Goal: Task Accomplishment & Management: Manage account settings

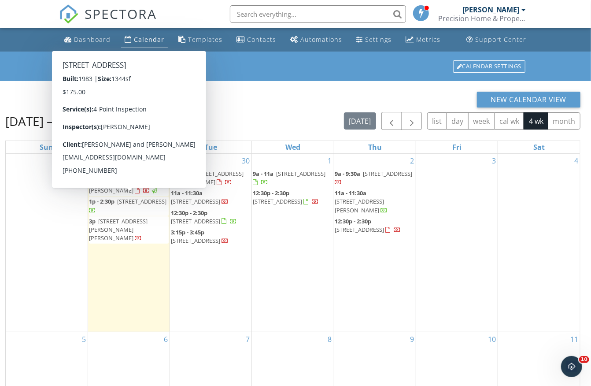
click at [123, 201] on span "25011 Magnolia Ave, Eustis 32736" at bounding box center [141, 201] width 49 height 8
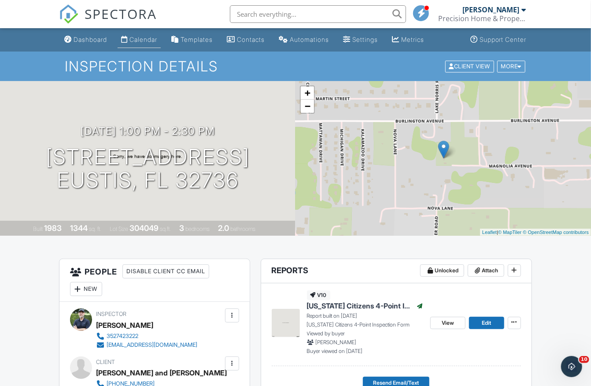
click at [152, 39] on div "Calendar" at bounding box center [143, 39] width 28 height 7
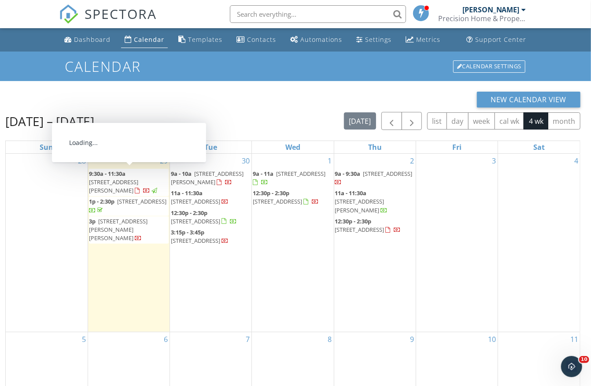
click at [122, 178] on span "[STREET_ADDRESS][PERSON_NAME]" at bounding box center [113, 186] width 49 height 16
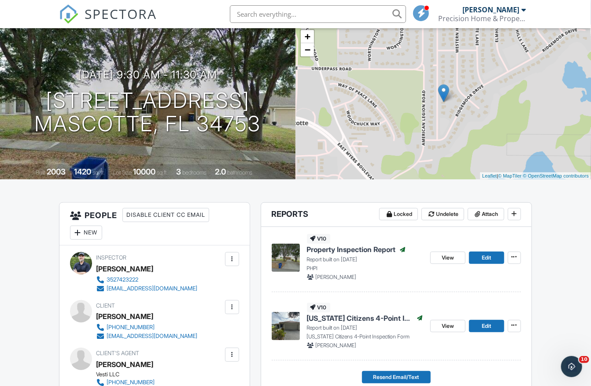
scroll to position [143, 0]
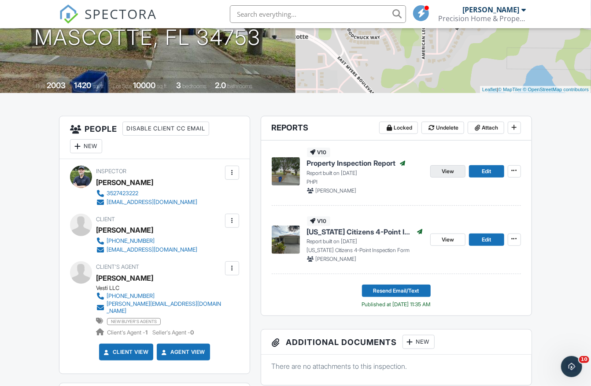
click at [455, 169] on link "View" at bounding box center [447, 171] width 35 height 12
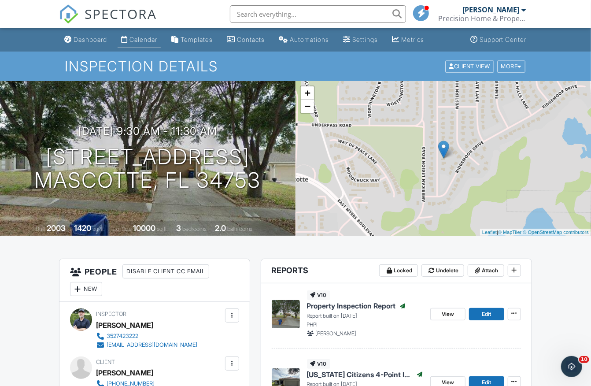
click at [153, 38] on div "Calendar" at bounding box center [143, 39] width 28 height 7
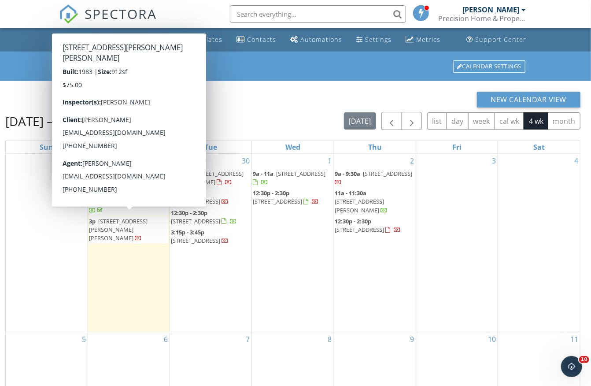
click at [131, 221] on span "[STREET_ADDRESS][PERSON_NAME][PERSON_NAME]" at bounding box center [118, 229] width 59 height 25
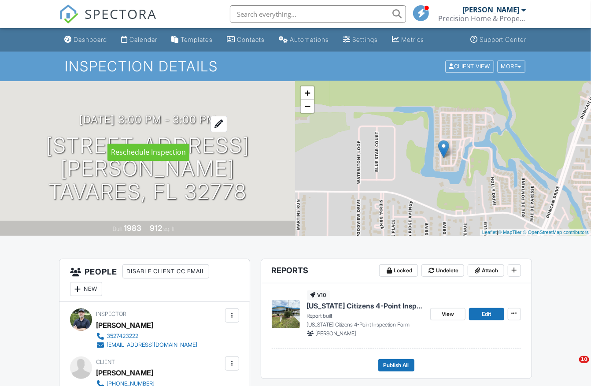
click at [202, 125] on h3 "09/29/2025 3:00 pm - 3:00 pm" at bounding box center [147, 120] width 137 height 12
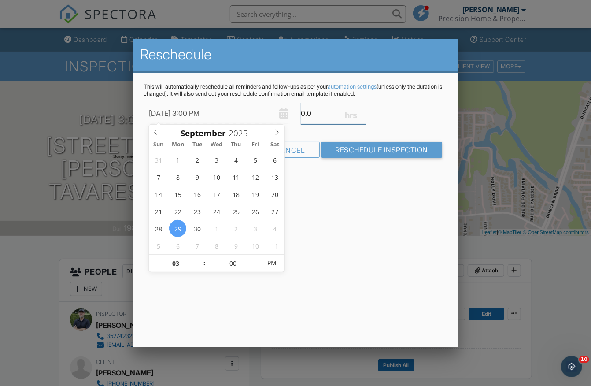
type input "0.5"
click at [362, 110] on input "0.5" at bounding box center [334, 114] width 66 height 22
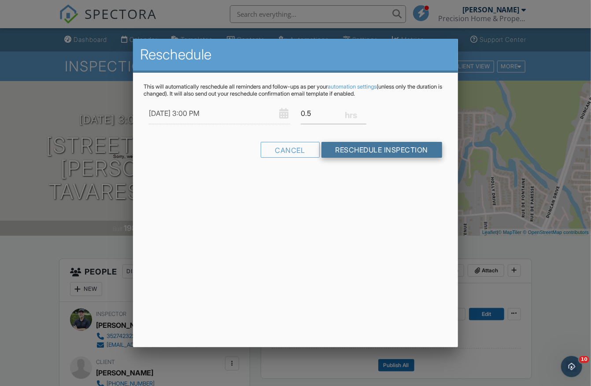
click at [337, 152] on input "Reschedule Inspection" at bounding box center [381, 150] width 121 height 16
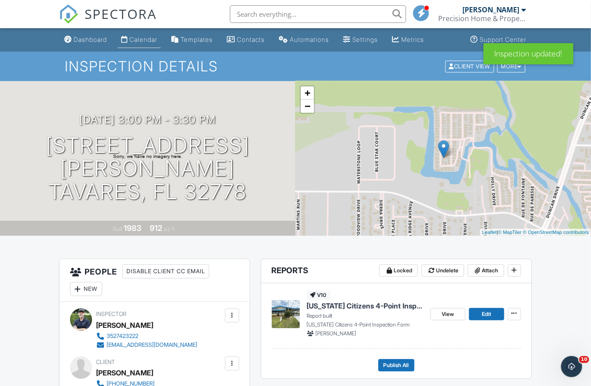
click at [153, 42] on div "Calendar" at bounding box center [143, 39] width 28 height 7
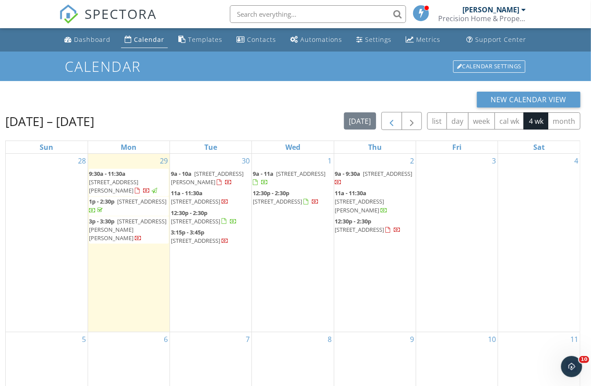
click at [391, 119] on span "button" at bounding box center [391, 121] width 11 height 11
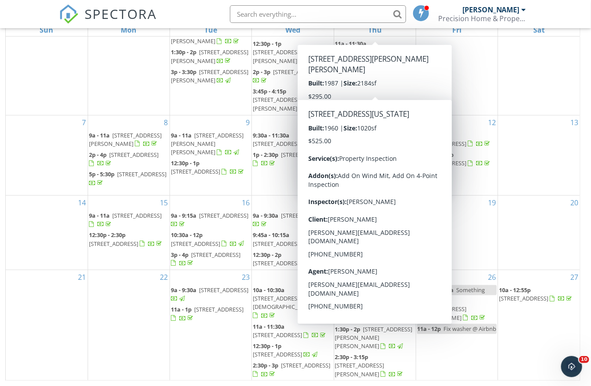
scroll to position [116, 0]
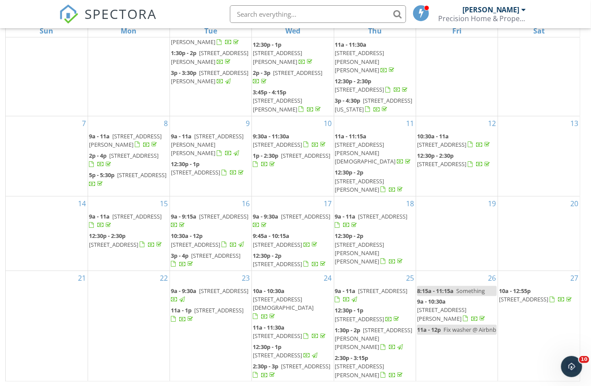
click at [524, 295] on span "[STREET_ADDRESS]" at bounding box center [523, 299] width 49 height 8
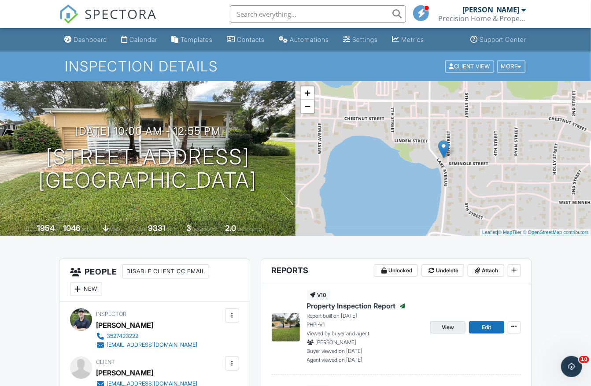
click at [456, 325] on link "View" at bounding box center [447, 327] width 35 height 12
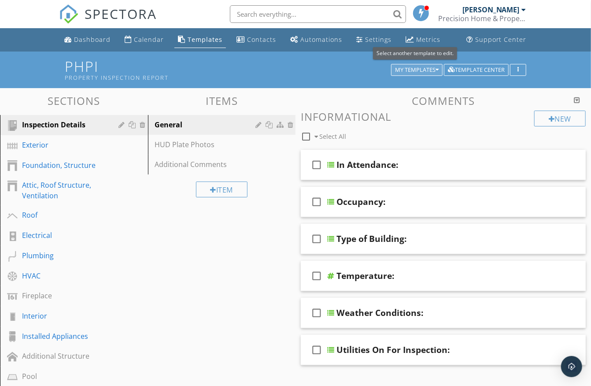
click at [430, 67] on div "My Templates" at bounding box center [417, 70] width 44 height 6
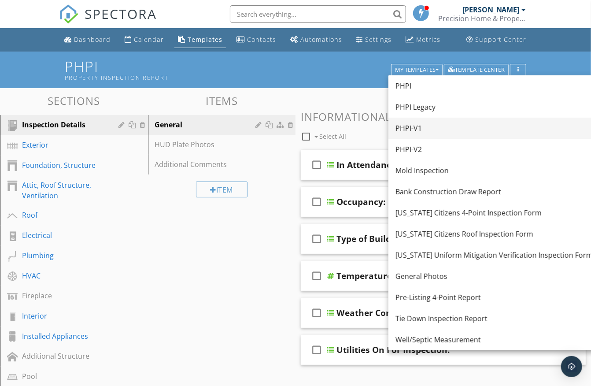
click at [418, 130] on div "PHPI-V1" at bounding box center [493, 128] width 197 height 11
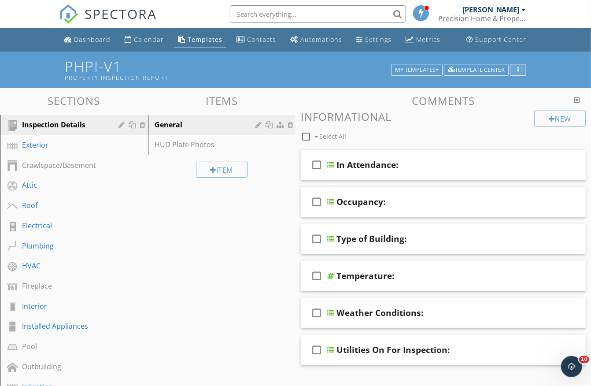
click at [524, 72] on button "button" at bounding box center [518, 70] width 16 height 12
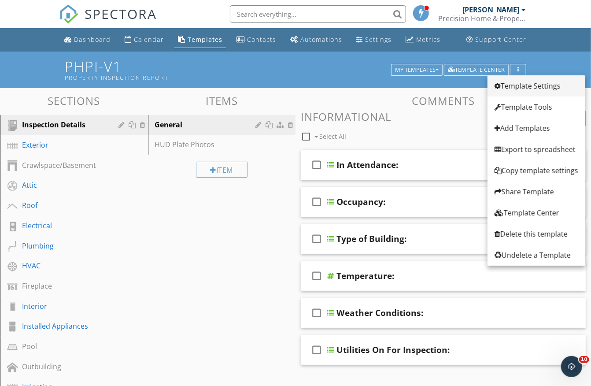
click at [520, 86] on div "Template Settings" at bounding box center [536, 86] width 84 height 11
type input "PHPI-V1"
type input "Property Inspection Report"
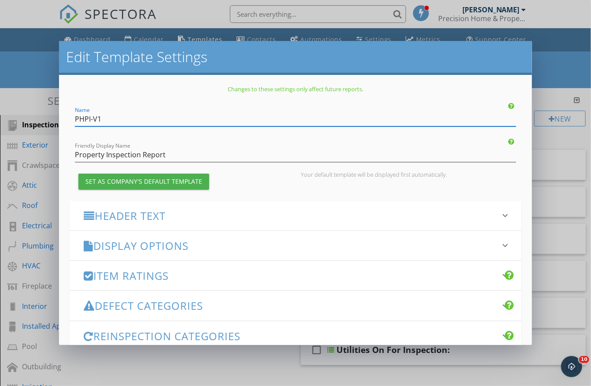
click at [190, 180] on div "Set as Company's Default Template" at bounding box center [143, 181] width 117 height 9
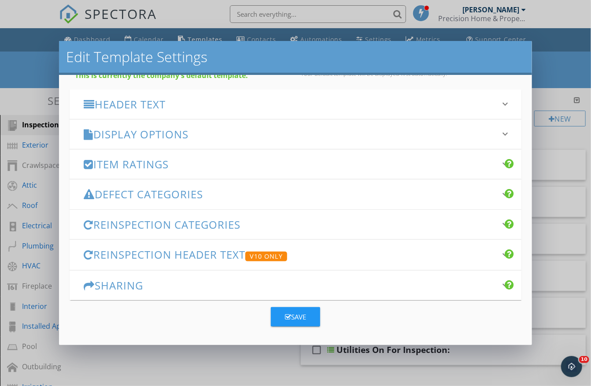
scroll to position [100, 0]
click at [294, 315] on div "Save" at bounding box center [295, 317] width 21 height 10
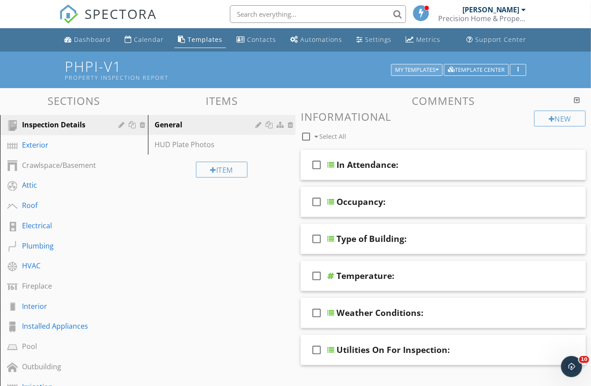
click at [403, 67] on div "My Templates" at bounding box center [417, 70] width 44 height 6
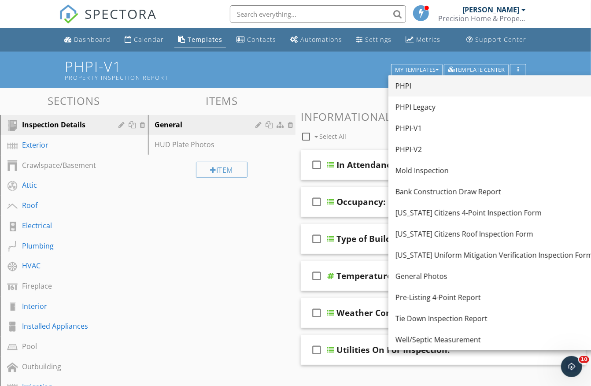
click at [406, 89] on div "PHPI" at bounding box center [493, 86] width 197 height 11
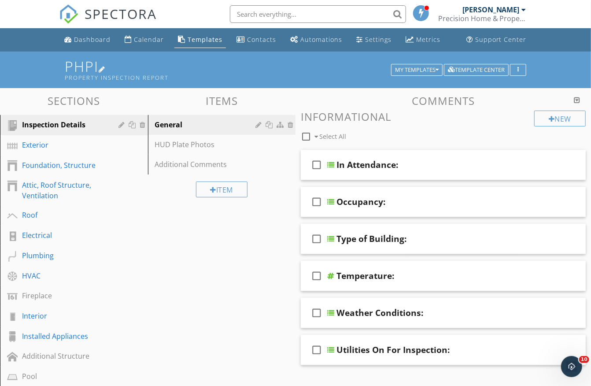
click at [92, 66] on h1 "PHPI Property Inspection Report" at bounding box center [295, 70] width 461 height 22
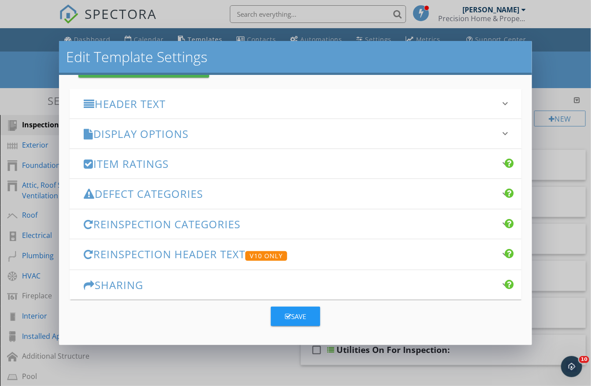
scroll to position [111, 0]
type input "Precision Home and Property Inspections-G"
click at [309, 314] on button "Save" at bounding box center [295, 316] width 49 height 19
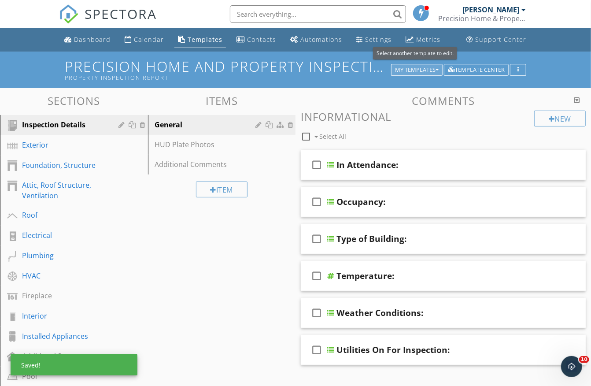
click at [416, 68] on div "My Templates" at bounding box center [417, 70] width 44 height 6
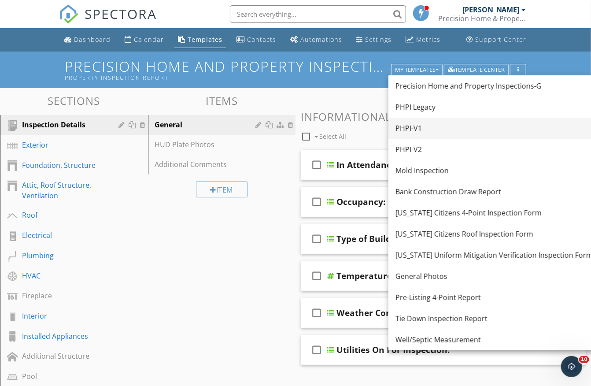
click at [413, 129] on div "PHPI-V1" at bounding box center [493, 128] width 197 height 11
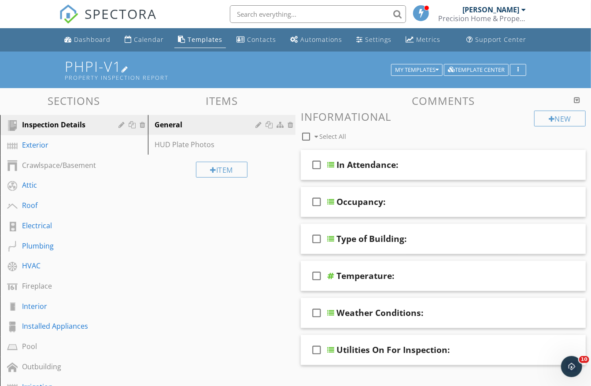
click at [110, 67] on h1 "PHPI-V1 Property Inspection Report" at bounding box center [295, 70] width 461 height 22
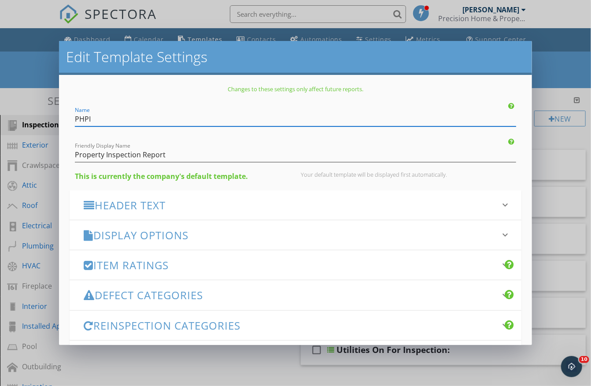
type input "PHPI"
click at [120, 84] on div "Changes to these settings only affect future reports. Name PHPI Friendly Displa…" at bounding box center [295, 210] width 473 height 270
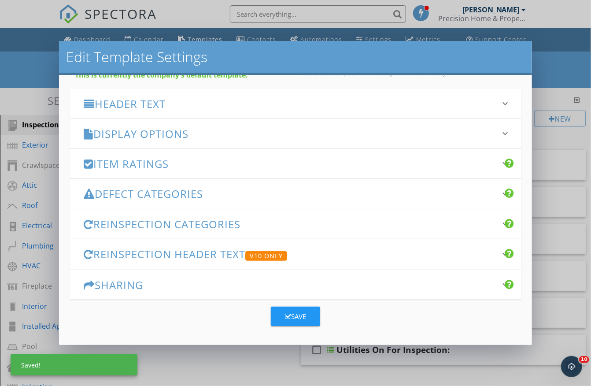
scroll to position [100, 0]
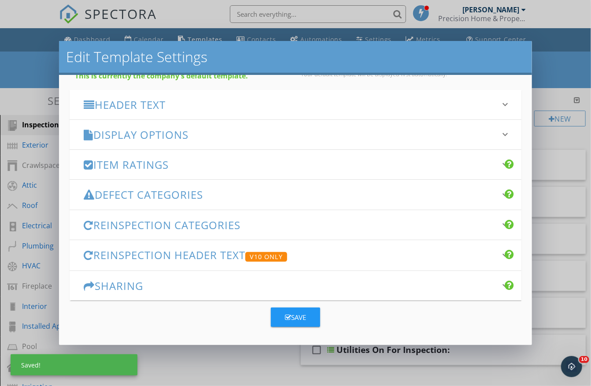
click at [292, 312] on div "Save" at bounding box center [295, 317] width 21 height 10
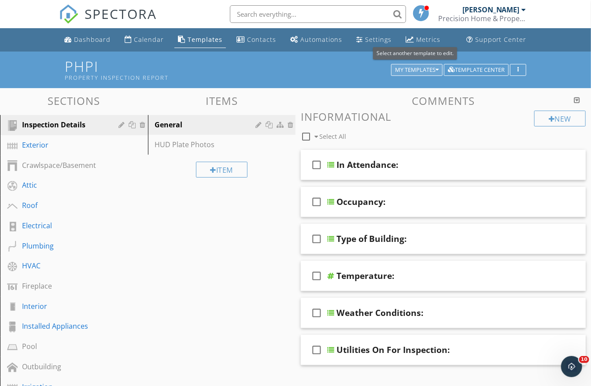
click at [422, 69] on div "My Templates" at bounding box center [417, 70] width 44 height 6
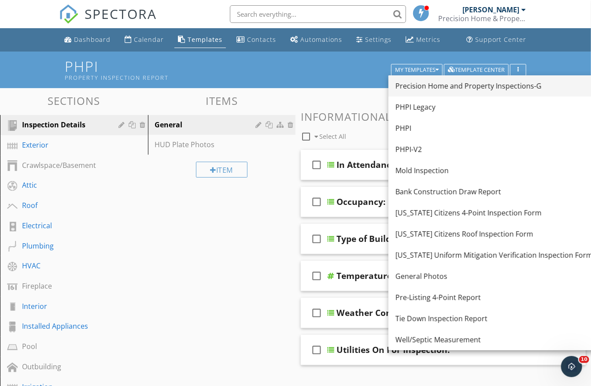
click at [429, 87] on div "Precision Home and Property Inspections-G" at bounding box center [493, 86] width 197 height 11
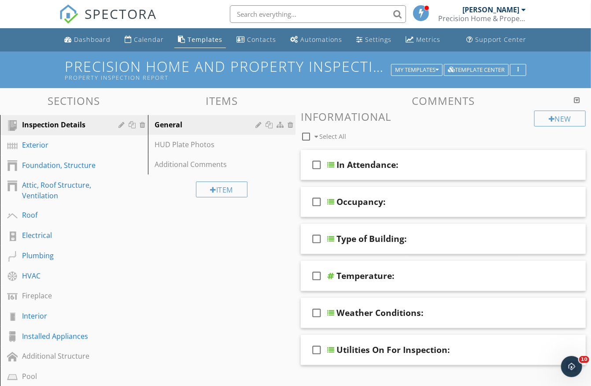
click at [224, 72] on h1 "Precision Home and Property Inspections-G Property Inspection Report" at bounding box center [295, 70] width 461 height 22
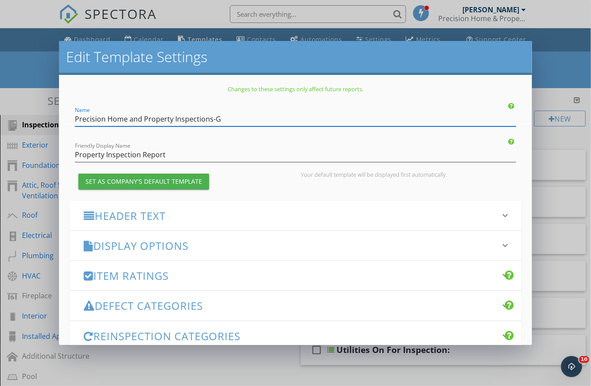
drag, startPoint x: 209, startPoint y: 118, endPoint x: 63, endPoint y: 120, distance: 145.8
click at [63, 120] on div "Changes to these settings only affect future reports. Name Precision Home and P…" at bounding box center [295, 210] width 473 height 270
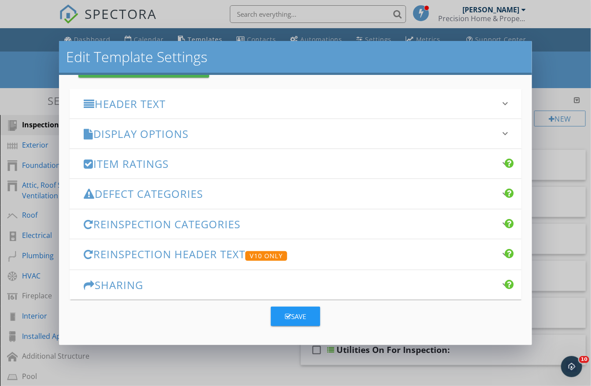
scroll to position [111, 0]
type input "PHPI-G"
click at [297, 317] on div "Save" at bounding box center [295, 317] width 21 height 10
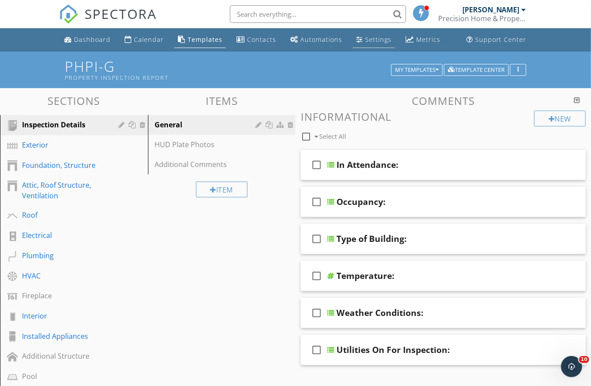
click at [365, 42] on div "Settings" at bounding box center [378, 39] width 26 height 8
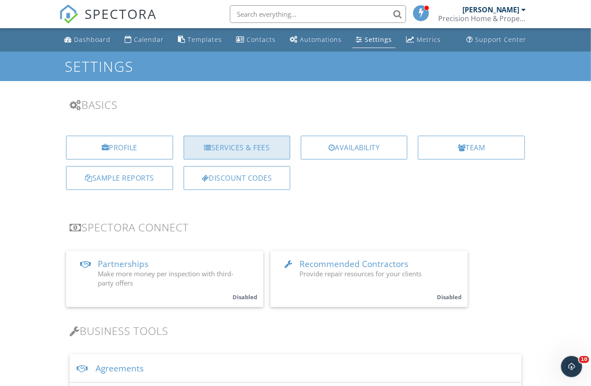
click at [194, 153] on div "Services & Fees" at bounding box center [237, 148] width 107 height 24
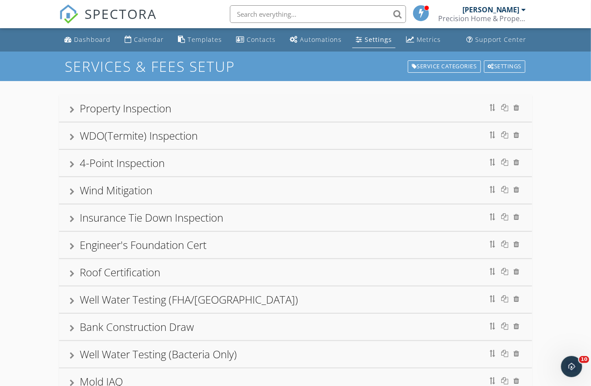
click at [72, 111] on div at bounding box center [72, 109] width 5 height 7
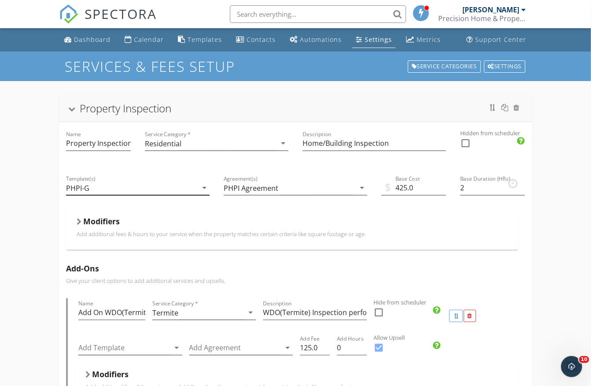
click at [95, 192] on div "PHPI-G" at bounding box center [131, 188] width 131 height 15
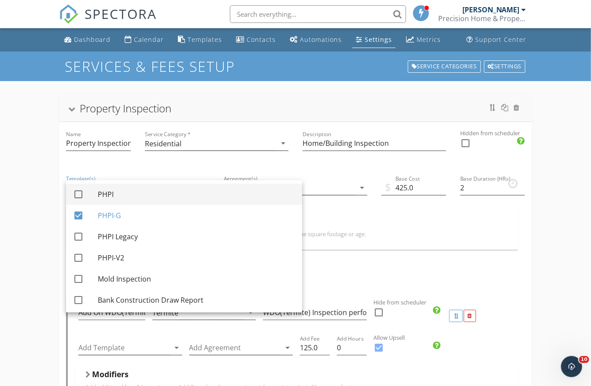
click at [77, 193] on div at bounding box center [78, 194] width 15 height 15
checkbox input "true"
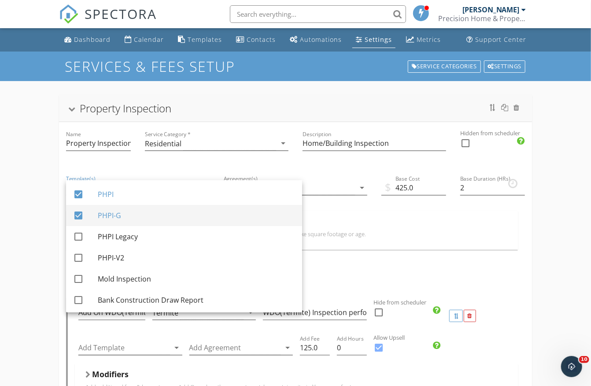
click at [78, 215] on div at bounding box center [78, 215] width 15 height 15
checkbox input "false"
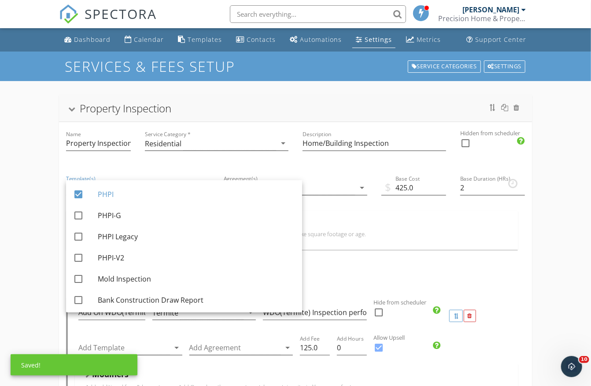
click at [148, 168] on div "Template(s) PHPI arrow_drop_down" at bounding box center [138, 188] width 158 height 44
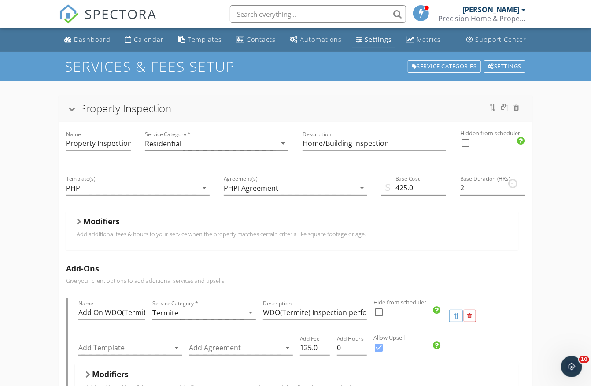
click at [77, 109] on div "Property Inspection" at bounding box center [296, 108] width 452 height 16
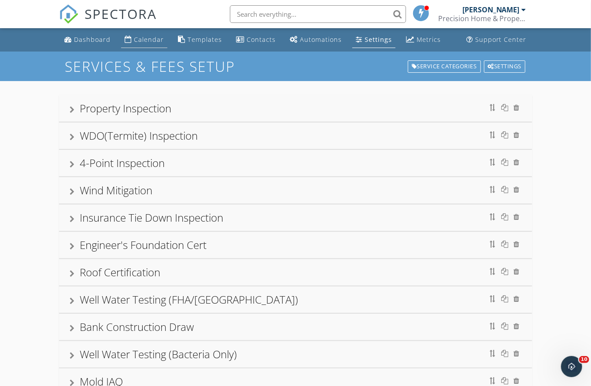
click at [136, 42] on div "Calendar" at bounding box center [149, 39] width 30 height 8
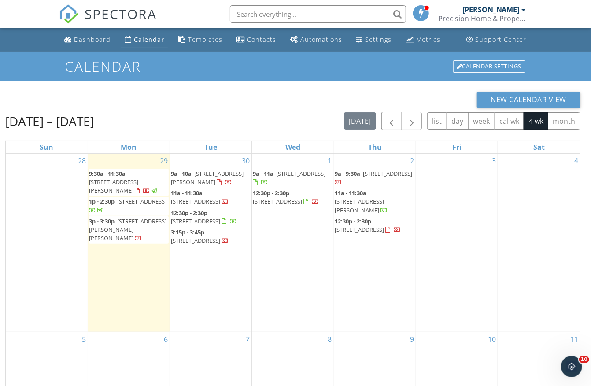
click at [203, 214] on span "12:30p - 2:30p" at bounding box center [189, 213] width 37 height 8
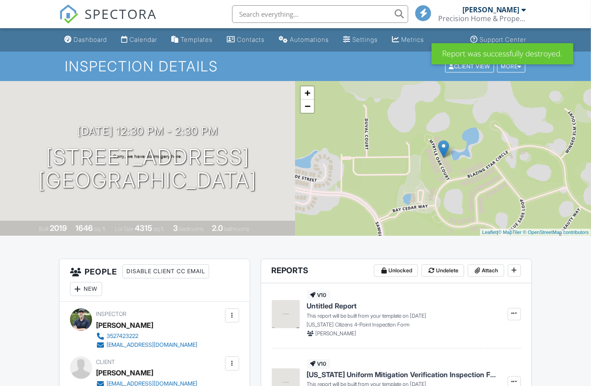
scroll to position [89, 0]
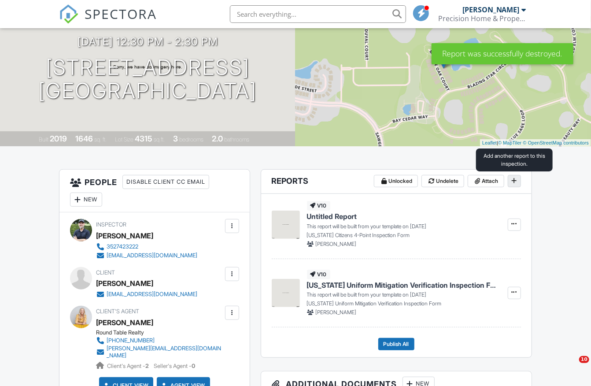
click at [515, 178] on icon at bounding box center [514, 180] width 5 height 6
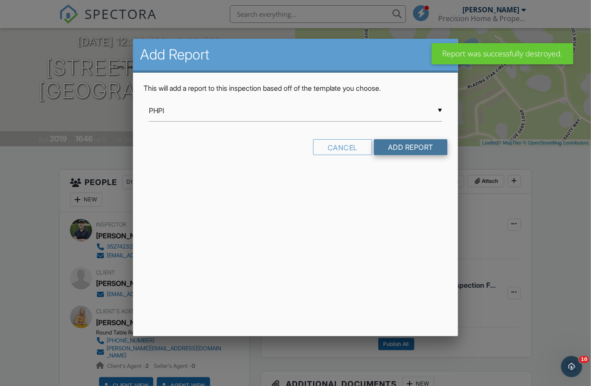
click at [415, 147] on input "Add Report" at bounding box center [411, 147] width 74 height 16
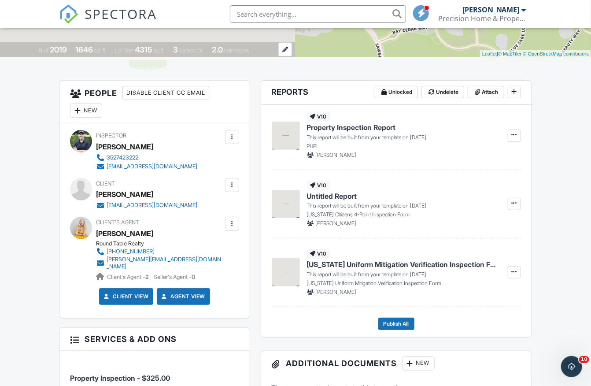
scroll to position [181, 0]
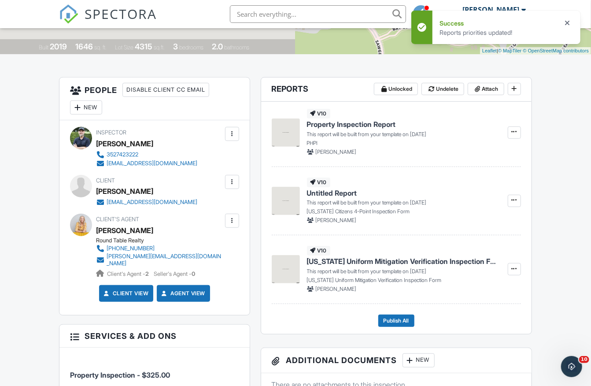
click at [568, 22] on icon at bounding box center [568, 23] width 9 height 11
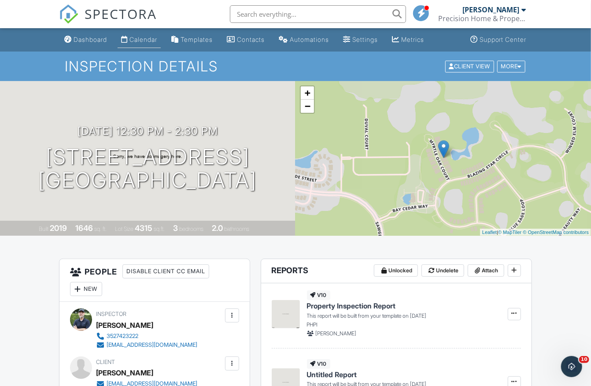
scroll to position [0, 0]
click at [142, 42] on div "Calendar" at bounding box center [143, 39] width 28 height 7
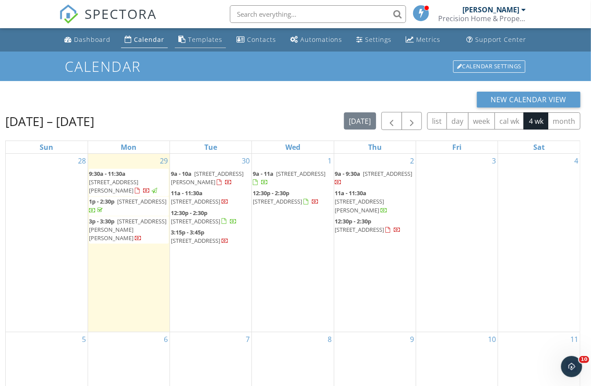
click at [203, 42] on div "Templates" at bounding box center [205, 39] width 34 height 8
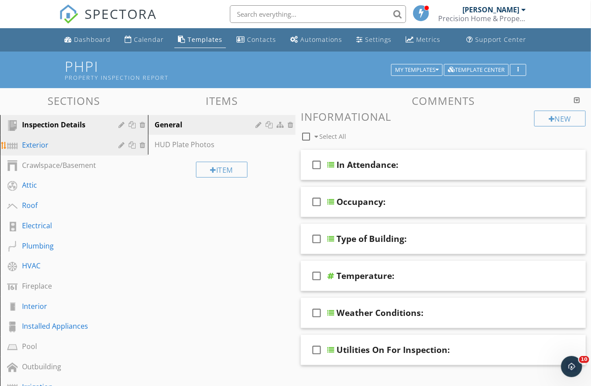
click at [41, 143] on div "Exterior" at bounding box center [64, 145] width 84 height 11
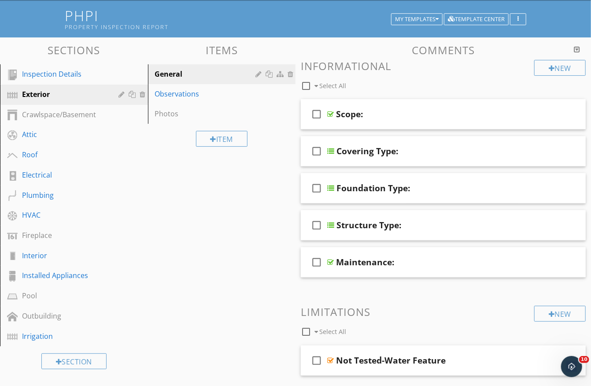
scroll to position [15, 0]
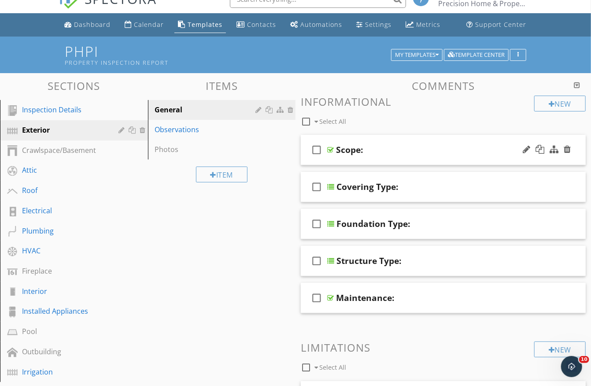
click at [414, 147] on div "Scope:" at bounding box center [436, 149] width 200 height 11
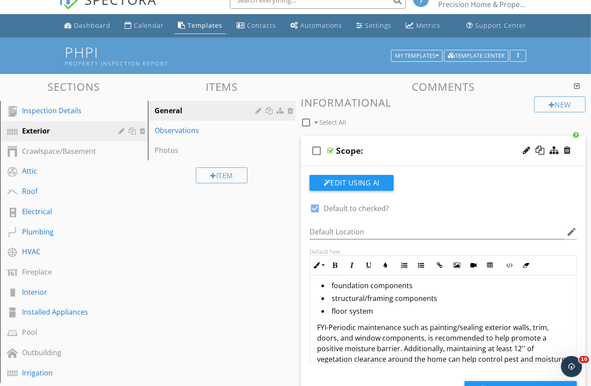
scroll to position [166, 0]
click at [400, 146] on div "Scope:" at bounding box center [436, 150] width 200 height 11
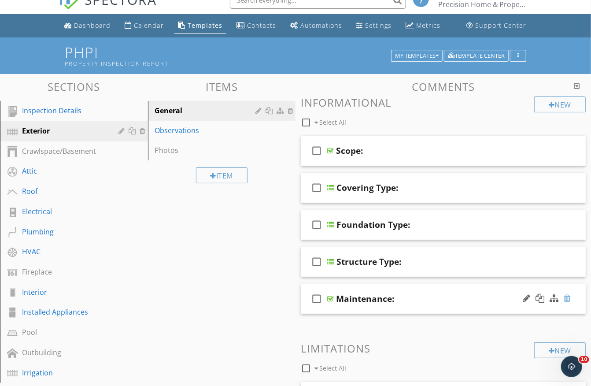
click at [568, 294] on div at bounding box center [567, 298] width 7 height 9
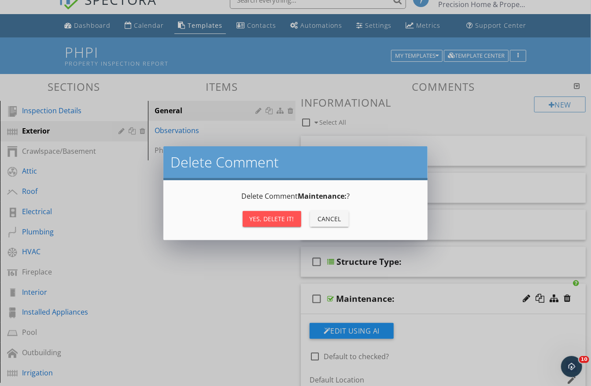
scroll to position [14, 0]
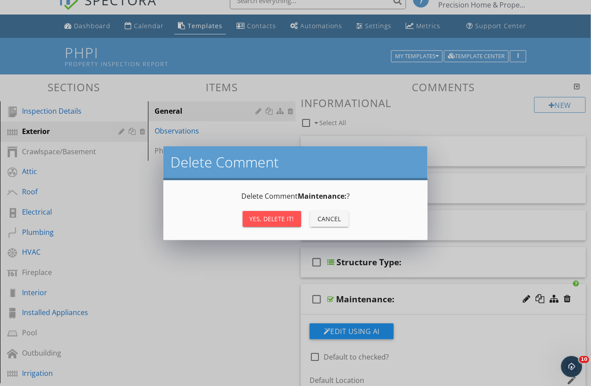
click at [292, 221] on div "Yes, Delete it!" at bounding box center [272, 218] width 44 height 9
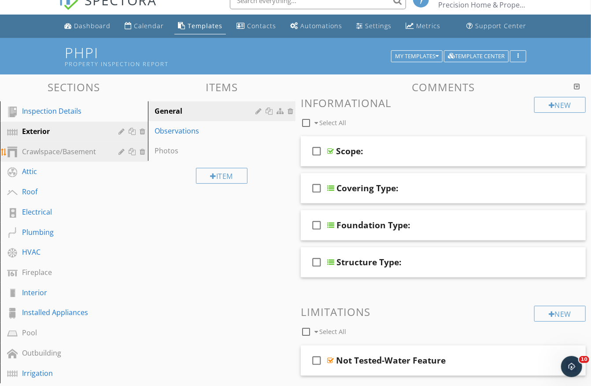
click at [63, 148] on div "Crawlspace/Basement" at bounding box center [64, 151] width 84 height 11
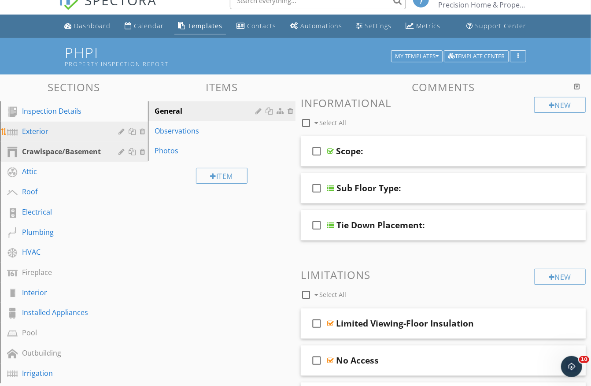
click at [74, 130] on div "Exterior" at bounding box center [64, 131] width 84 height 11
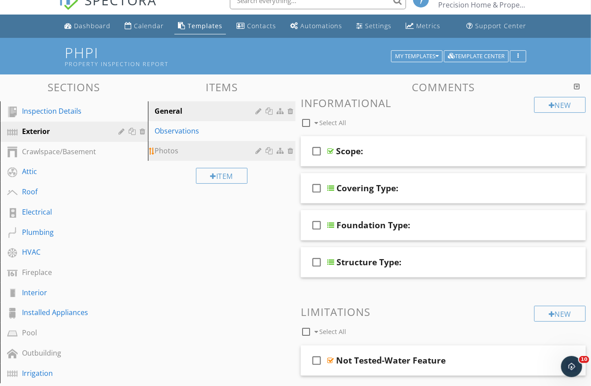
click at [170, 154] on div "Photos" at bounding box center [206, 150] width 103 height 11
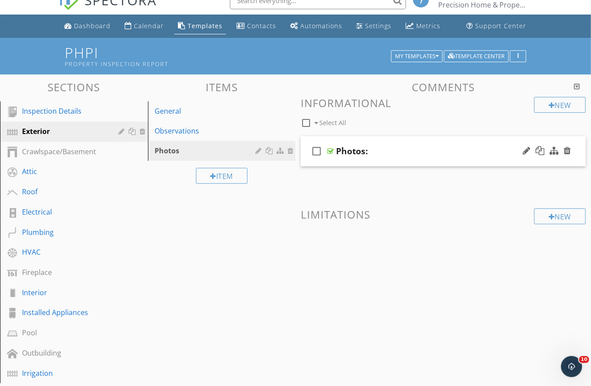
click at [350, 148] on div "Photos:" at bounding box center [352, 151] width 32 height 11
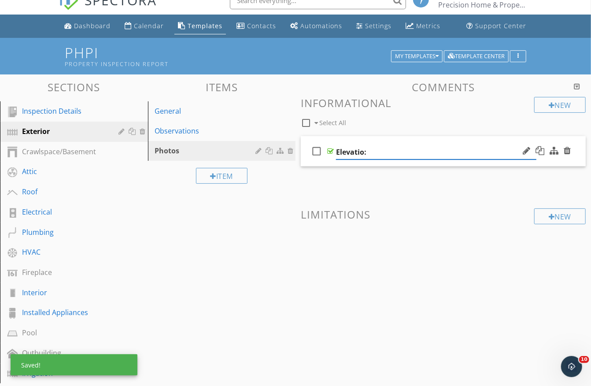
type input "Elevation:"
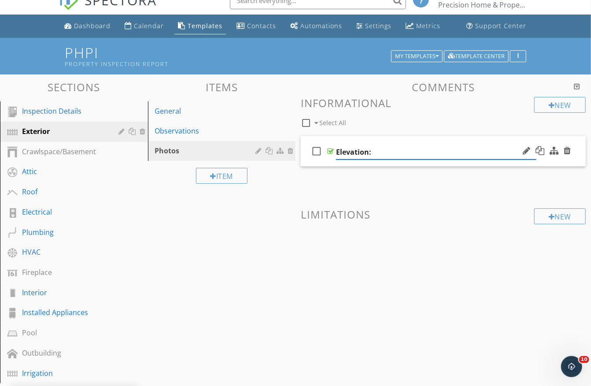
click at [369, 186] on div "New Informational check_box_outline_blank Select All check_box_outline_blank El…" at bounding box center [443, 184] width 285 height 175
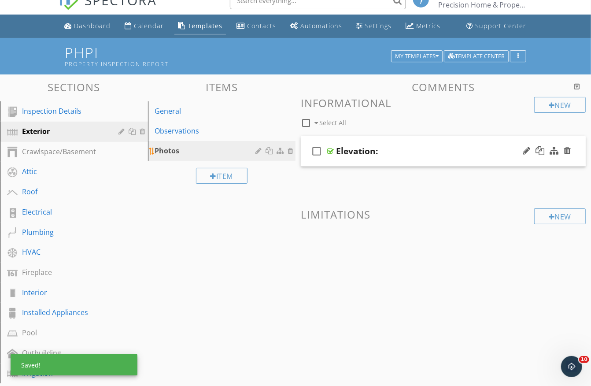
click at [258, 150] on div at bounding box center [259, 150] width 8 height 7
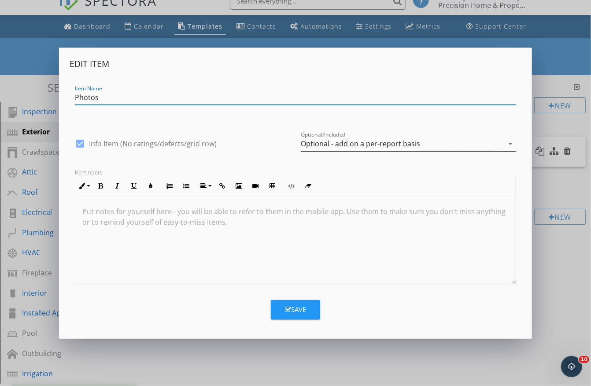
click at [318, 143] on div "Optional - add on a per-report basis" at bounding box center [360, 144] width 119 height 8
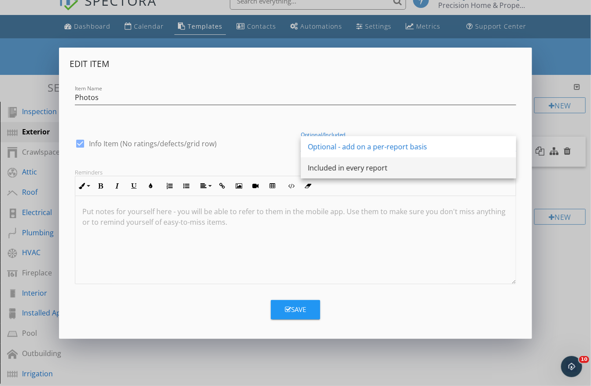
click at [325, 168] on div "Included in every report" at bounding box center [408, 167] width 201 height 11
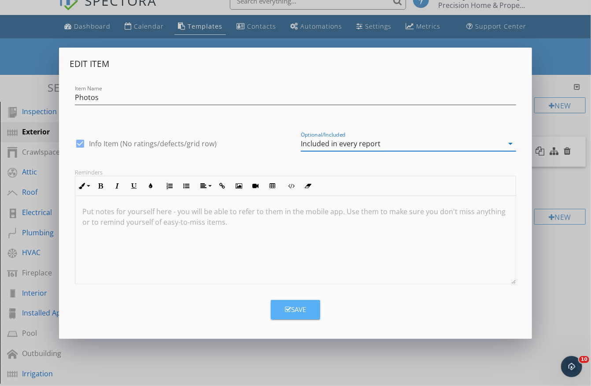
click at [302, 308] on div "Save" at bounding box center [295, 309] width 21 height 10
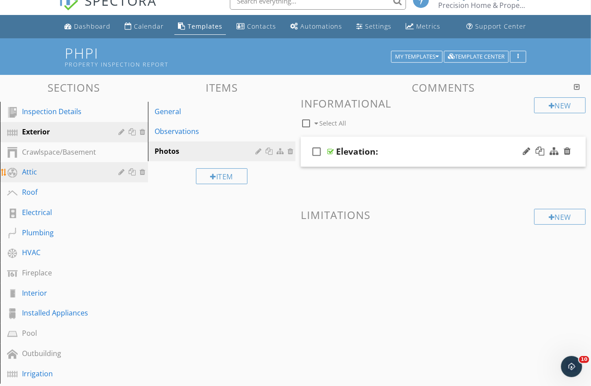
click at [31, 168] on div "Attic" at bounding box center [64, 171] width 84 height 11
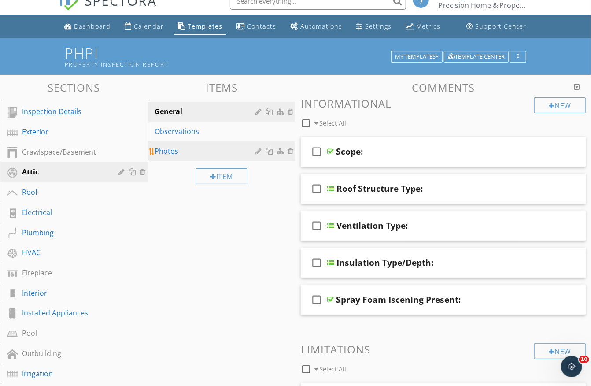
click at [174, 150] on div "Photos" at bounding box center [206, 151] width 103 height 11
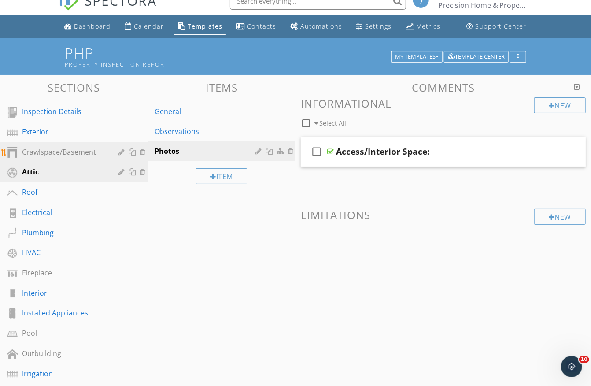
click at [98, 151] on div "Crawlspace/Basement" at bounding box center [64, 152] width 84 height 11
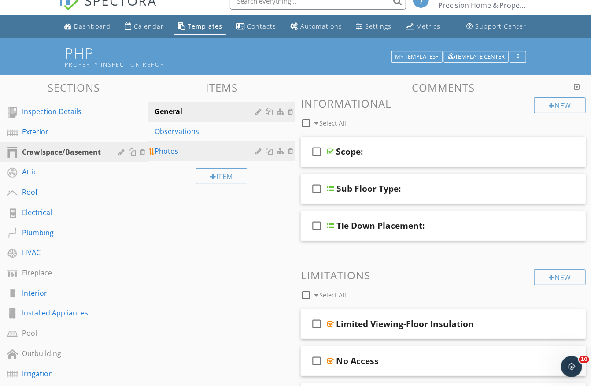
click at [175, 154] on div "Photos" at bounding box center [206, 151] width 103 height 11
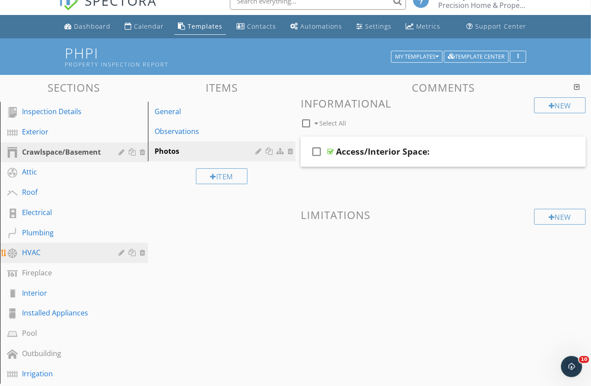
click at [37, 250] on div "HVAC" at bounding box center [64, 252] width 84 height 11
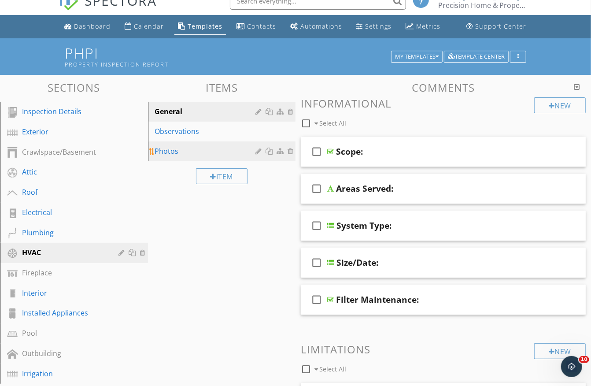
click at [168, 155] on link "Photos" at bounding box center [223, 150] width 145 height 19
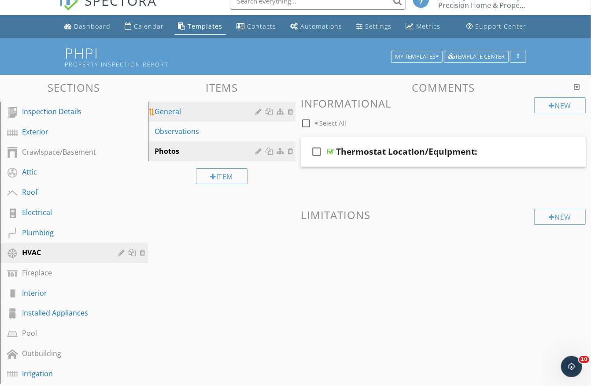
click at [173, 113] on div "General" at bounding box center [206, 111] width 103 height 11
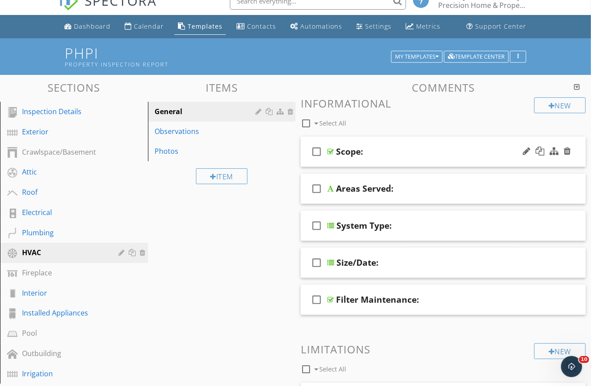
click at [411, 148] on div "Scope:" at bounding box center [436, 151] width 200 height 11
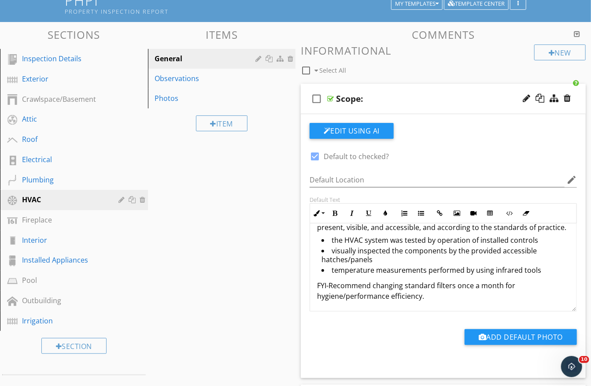
scroll to position [22, 0]
click at [407, 99] on div "Scope:" at bounding box center [436, 98] width 200 height 11
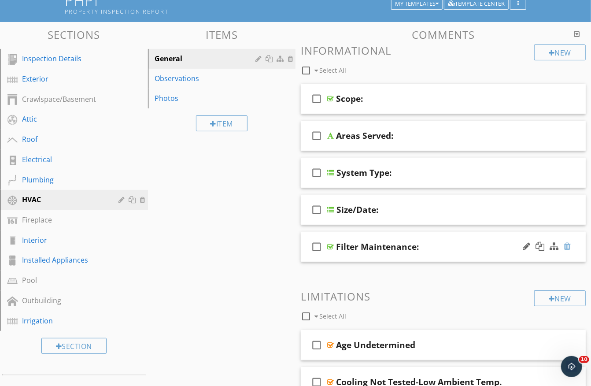
click at [567, 242] on div at bounding box center [567, 246] width 7 height 9
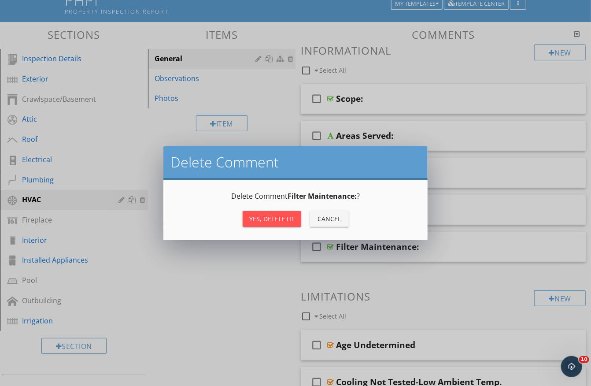
scroll to position [66, 0]
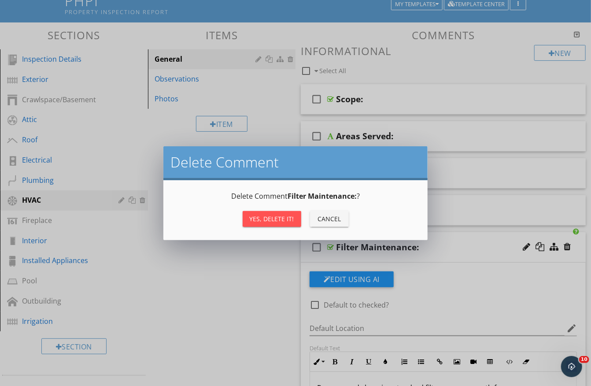
click at [287, 221] on div "Yes, Delete it!" at bounding box center [272, 218] width 44 height 9
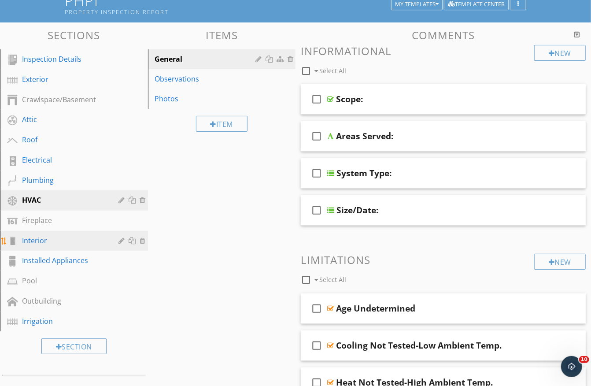
click at [42, 239] on div "Interior" at bounding box center [64, 240] width 84 height 11
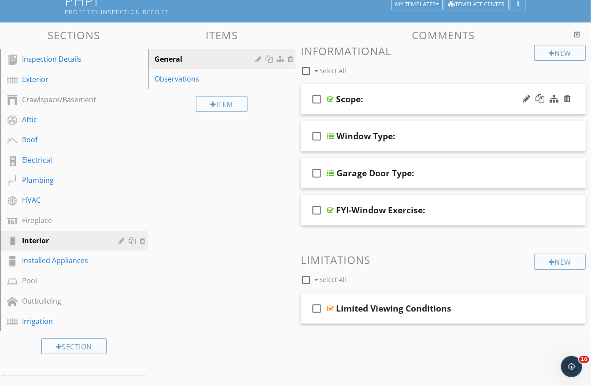
click at [397, 95] on div "Scope:" at bounding box center [436, 99] width 200 height 11
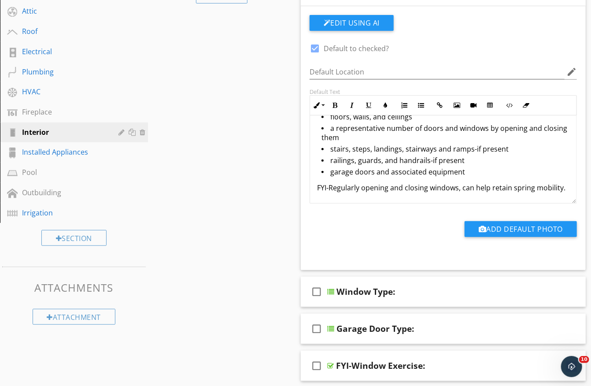
scroll to position [37, 0]
click at [330, 362] on div at bounding box center [330, 365] width 7 height 7
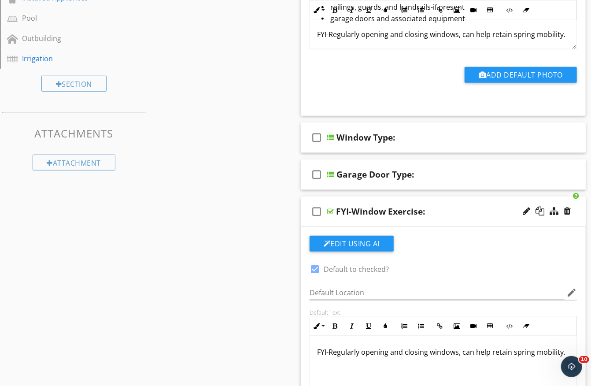
scroll to position [334, 0]
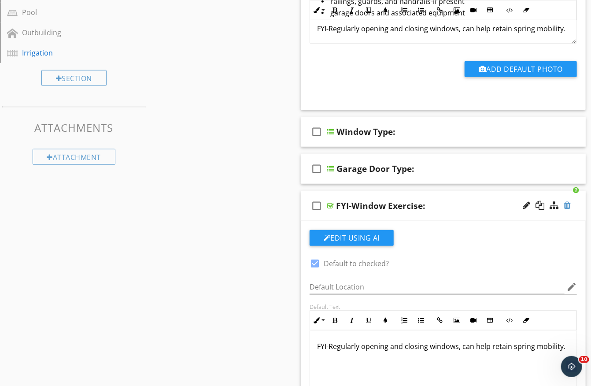
click at [567, 202] on div at bounding box center [567, 205] width 7 height 9
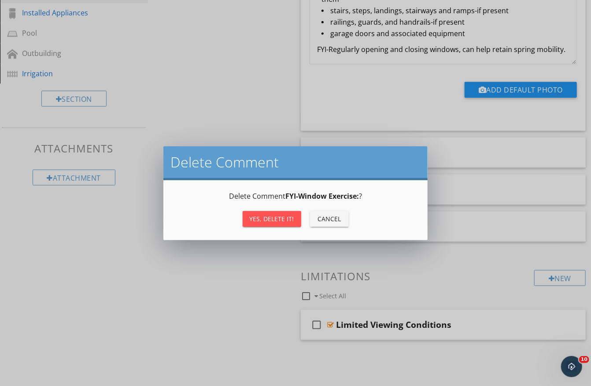
click at [276, 220] on div "Yes, Delete it!" at bounding box center [272, 218] width 44 height 9
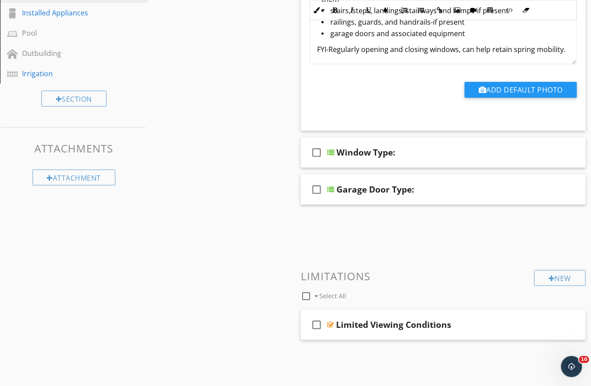
scroll to position [277, 0]
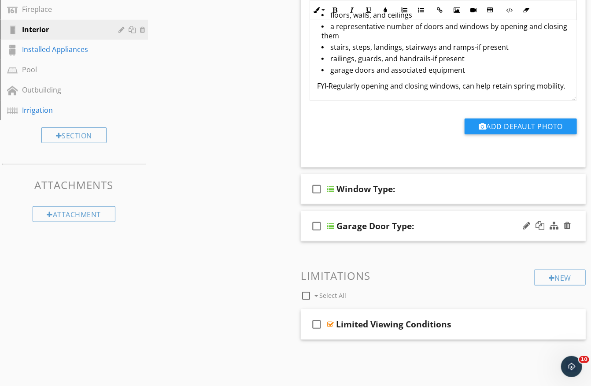
click at [424, 221] on div "Garage Door Type:" at bounding box center [436, 226] width 200 height 11
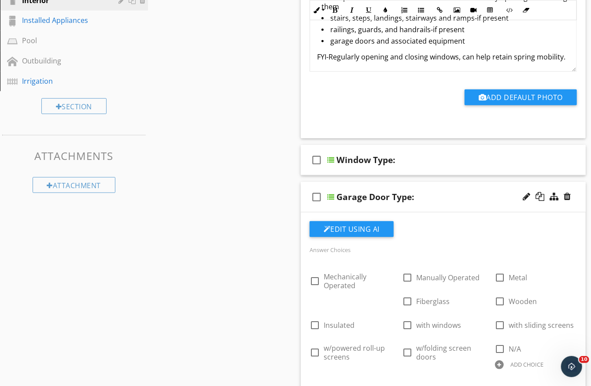
scroll to position [316, 0]
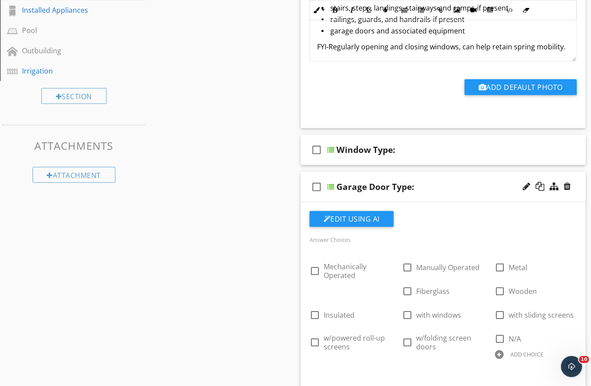
click at [437, 181] on div "Garage Door Type:" at bounding box center [436, 186] width 200 height 11
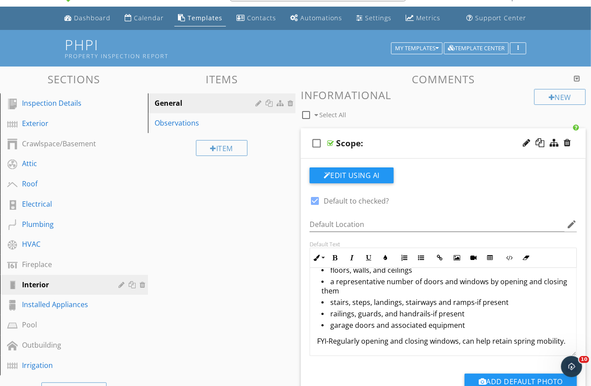
scroll to position [19, 0]
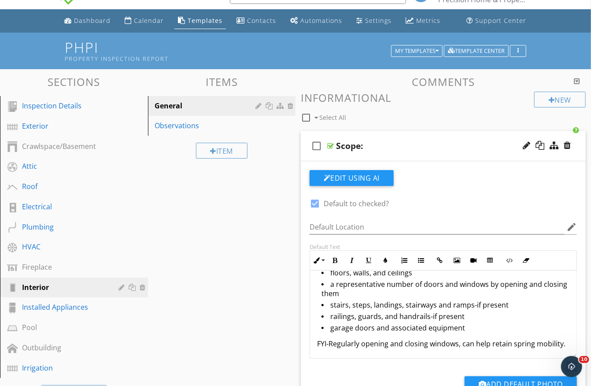
click at [435, 141] on div "Scope:" at bounding box center [436, 145] width 200 height 11
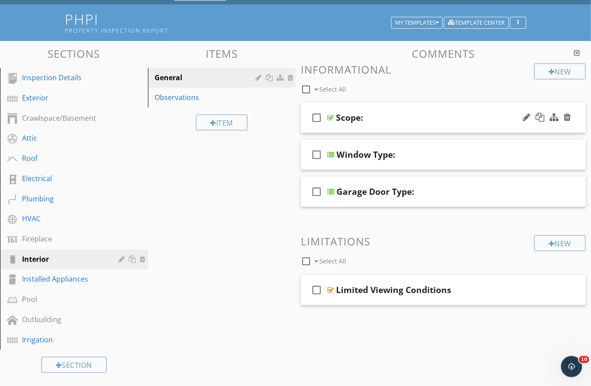
scroll to position [51, 0]
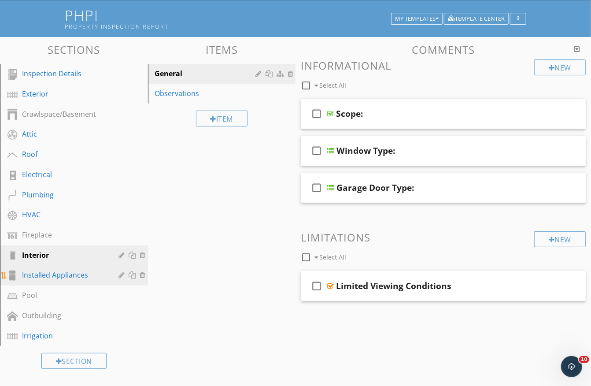
click at [74, 269] on div "Installed Appliances" at bounding box center [64, 274] width 84 height 11
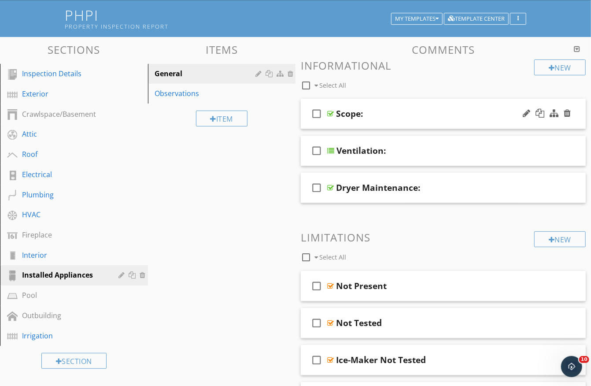
click at [389, 101] on div "check_box_outline_blank Scope:" at bounding box center [443, 114] width 285 height 30
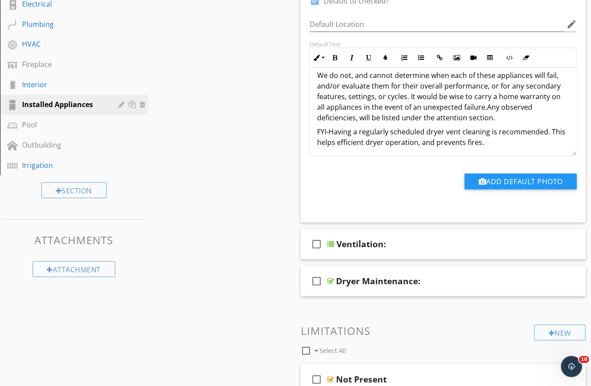
scroll to position [277, 0]
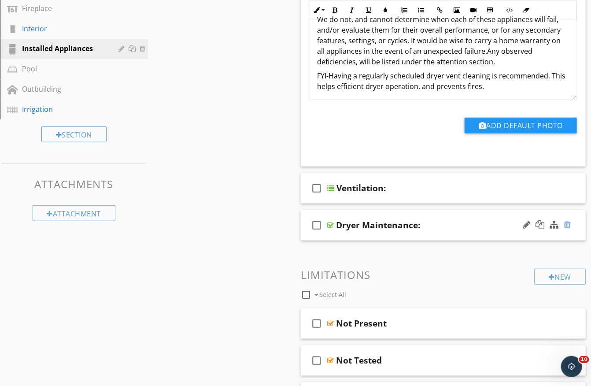
click at [567, 221] on div at bounding box center [567, 224] width 7 height 9
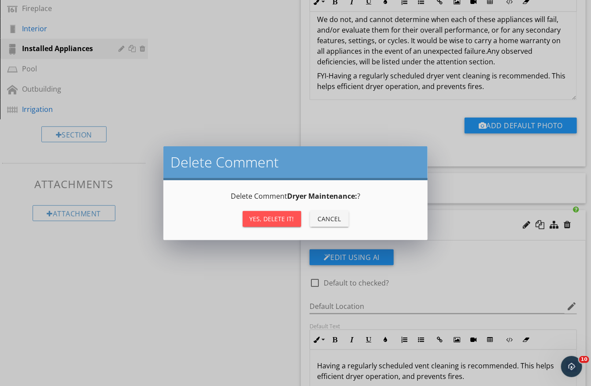
scroll to position [277, 0]
click at [284, 221] on div "Yes, Delete it!" at bounding box center [272, 218] width 44 height 9
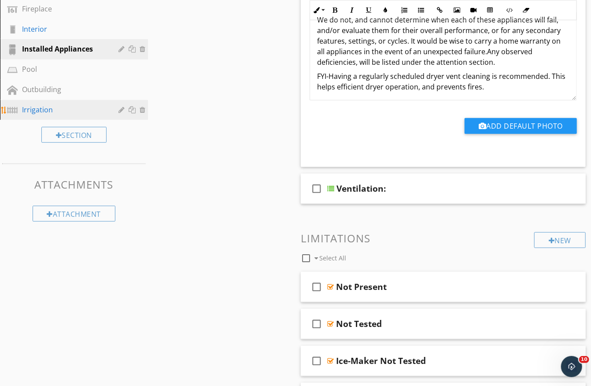
click at [50, 104] on div "Irrigation" at bounding box center [64, 109] width 84 height 11
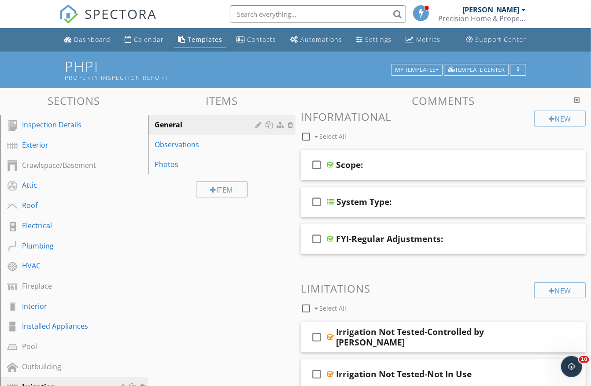
scroll to position [0, 0]
click at [395, 159] on div "Scope:" at bounding box center [436, 164] width 200 height 11
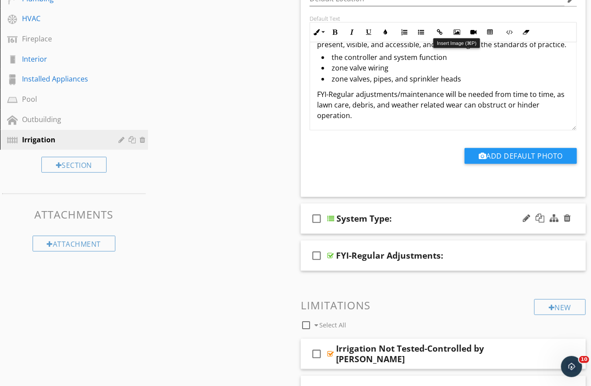
scroll to position [264, 0]
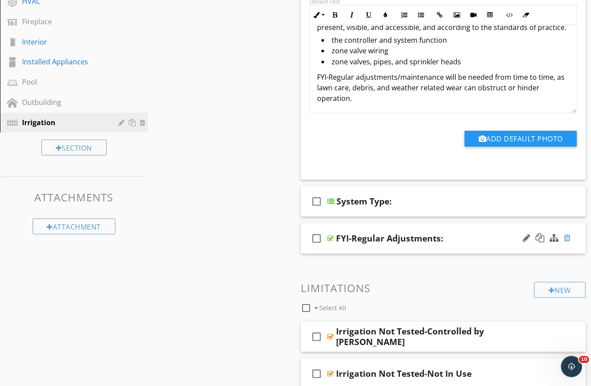
click at [566, 235] on div at bounding box center [567, 237] width 7 height 9
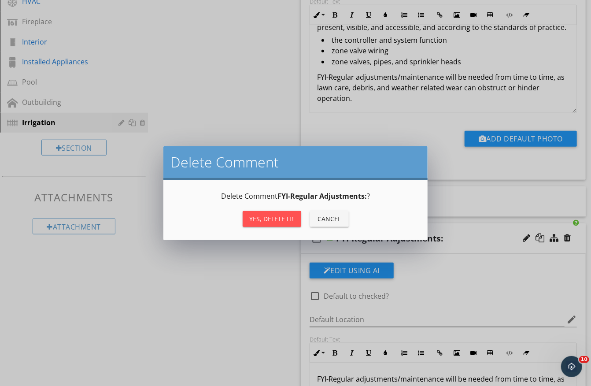
click at [285, 214] on div "Yes, Delete it!" at bounding box center [272, 218] width 44 height 9
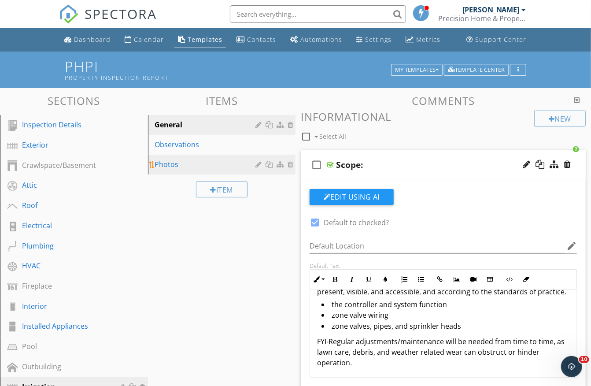
scroll to position [0, 0]
click at [173, 165] on div "Photos" at bounding box center [206, 164] width 103 height 11
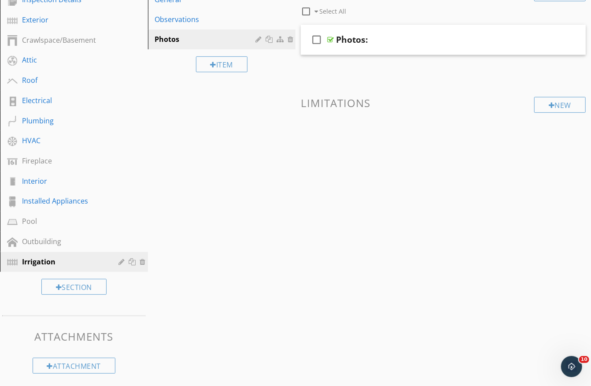
scroll to position [125, 0]
click at [347, 38] on div "Photos:" at bounding box center [352, 40] width 32 height 11
click at [347, 38] on input "Photos:" at bounding box center [436, 41] width 200 height 15
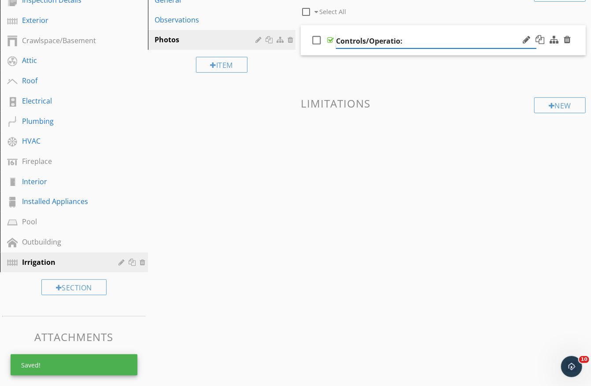
type input "Controls/Operation:"
click at [412, 166] on div "Comments New Informational check_box_outline_blank Select All check_box_outline…" at bounding box center [442, 79] width 295 height 218
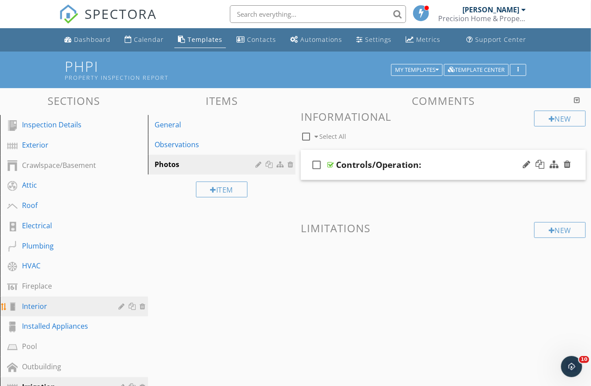
scroll to position [0, 0]
click at [149, 39] on div "Calendar" at bounding box center [149, 39] width 30 height 8
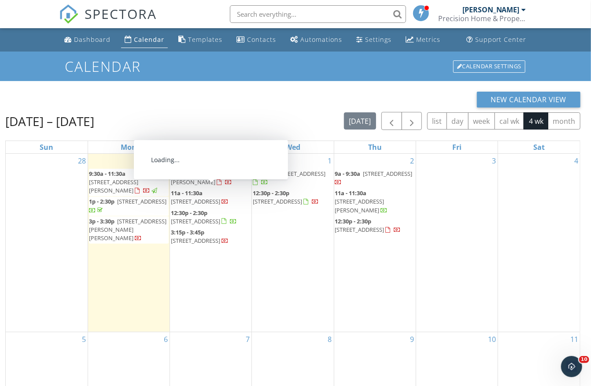
click at [291, 104] on div "New Calendar View" at bounding box center [292, 100] width 575 height 16
